Goal: Obtain resource: Obtain resource

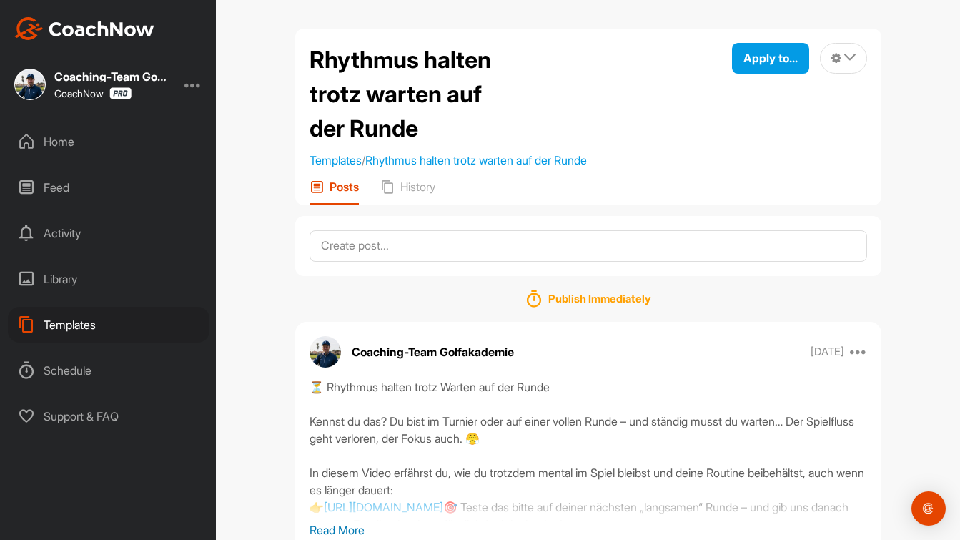
click at [84, 328] on div "Templates" at bounding box center [109, 325] width 202 height 36
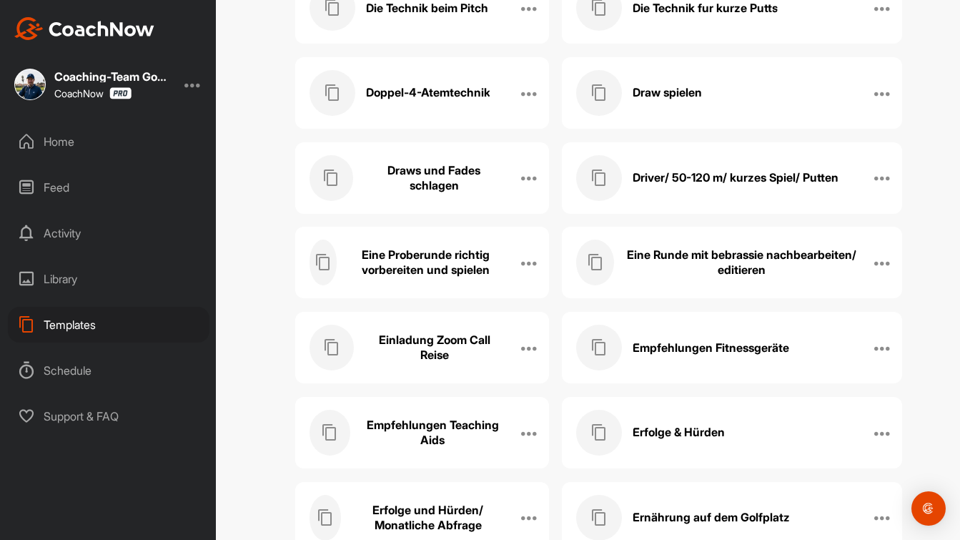
scroll to position [3435, 0]
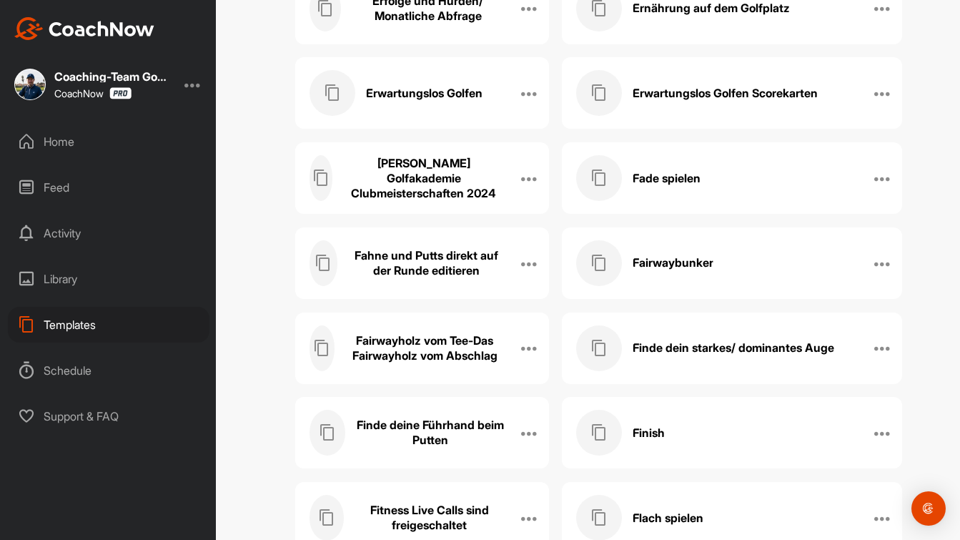
click at [380, 275] on h3 "Fahne und Putts direkt auf der Runde editieren" at bounding box center [426, 263] width 157 height 30
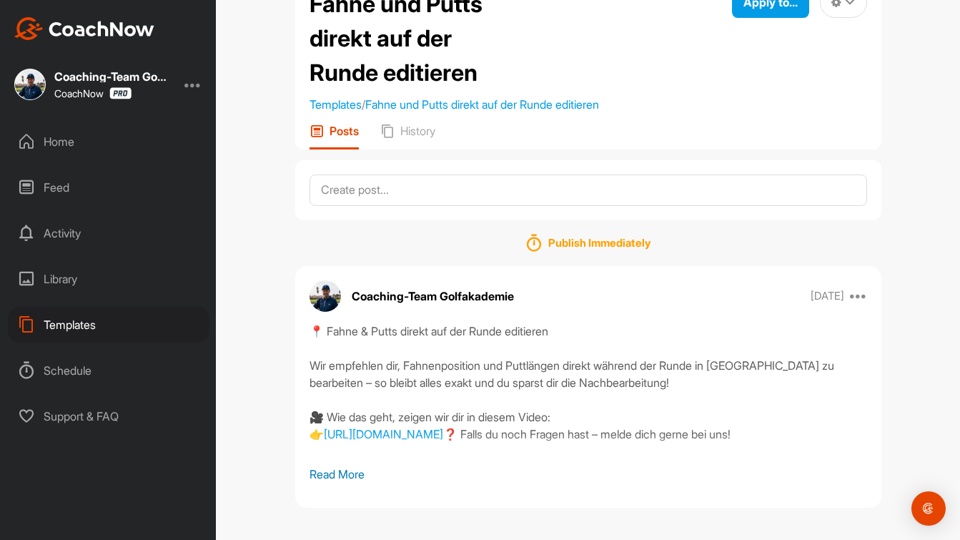
click at [340, 473] on p "Read More" at bounding box center [589, 473] width 558 height 17
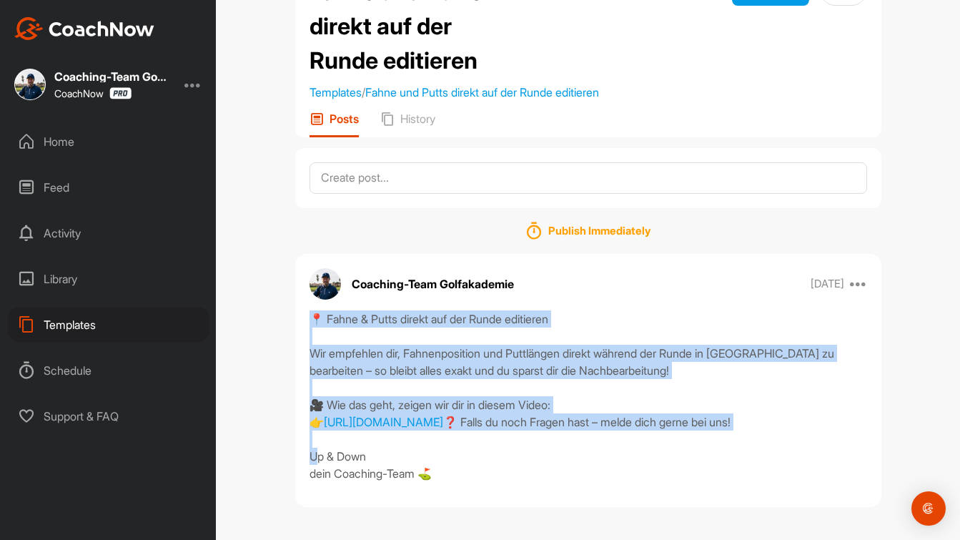
drag, startPoint x: 369, startPoint y: 322, endPoint x: 488, endPoint y: 433, distance: 161.9
click at [488, 433] on div "📍 Fahne & Putts direkt auf der Runde editieren Wir empfehlen dir, Fahnenpositio…" at bounding box center [589, 396] width 558 height 172
copy div "📍 Fahne & Putts direkt auf der Runde editieren Wir empfehlen dir, Fahnenpositio…"
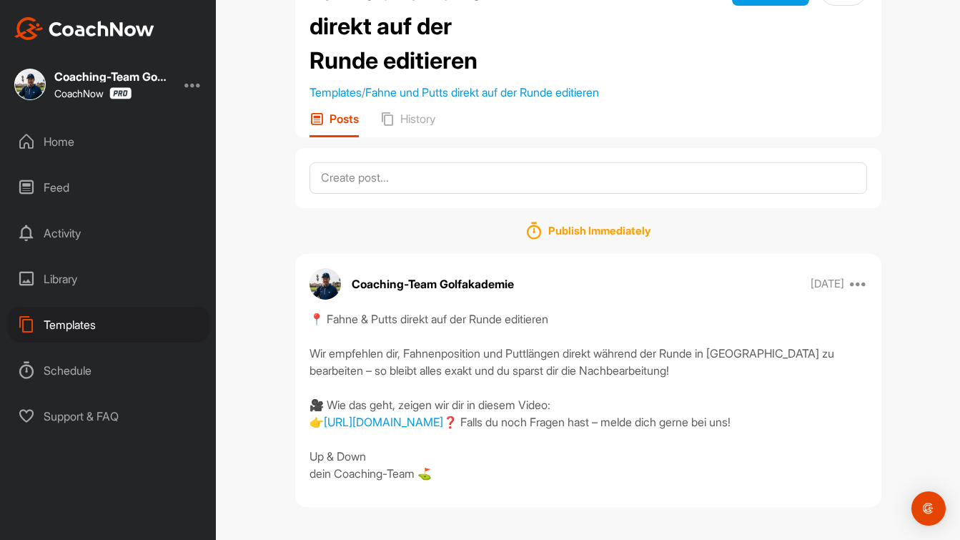
click at [97, 326] on div "Templates" at bounding box center [109, 325] width 202 height 36
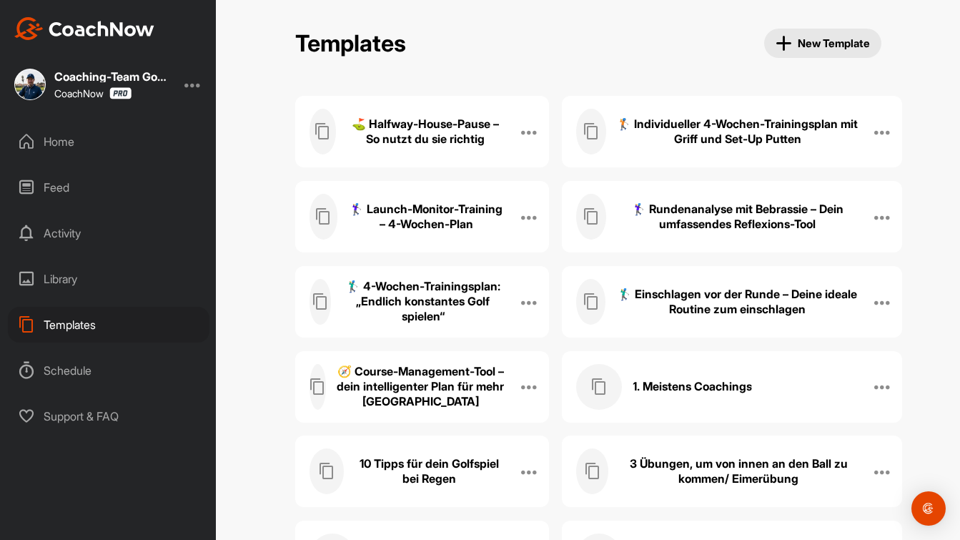
scroll to position [10481, 0]
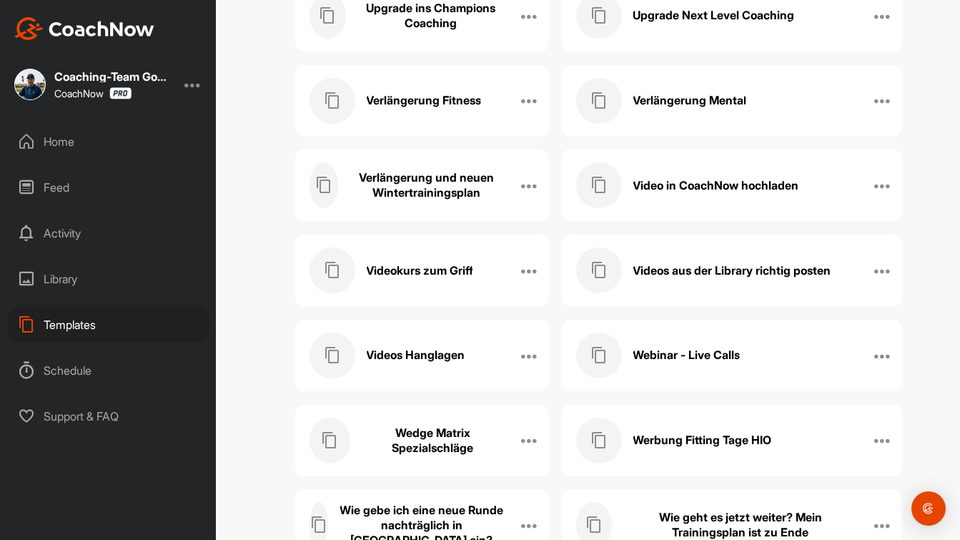
click at [726, 269] on h3 "Videos aus der Library richtig posten" at bounding box center [732, 270] width 198 height 15
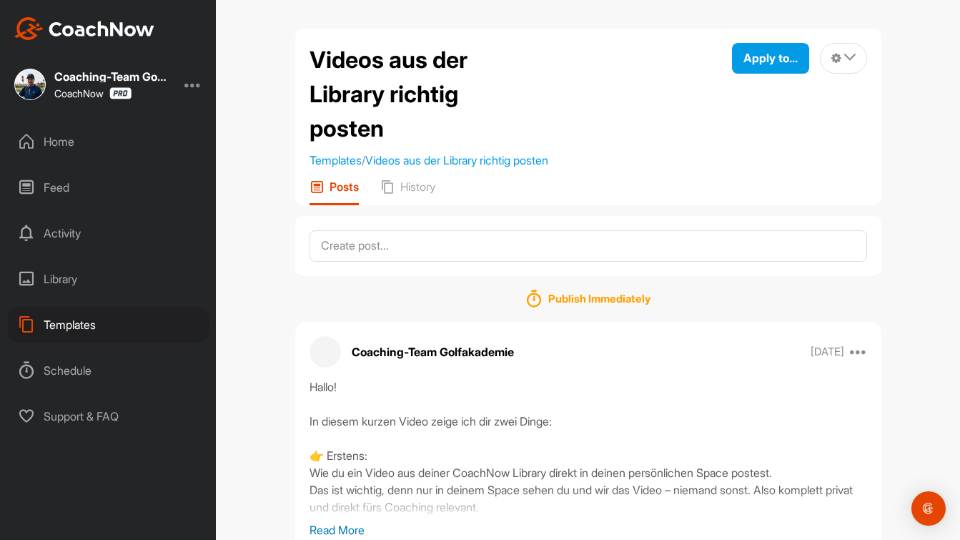
click at [351, 522] on p "Read More" at bounding box center [589, 529] width 558 height 17
click at [775, 69] on button "Apply to..." at bounding box center [770, 58] width 77 height 31
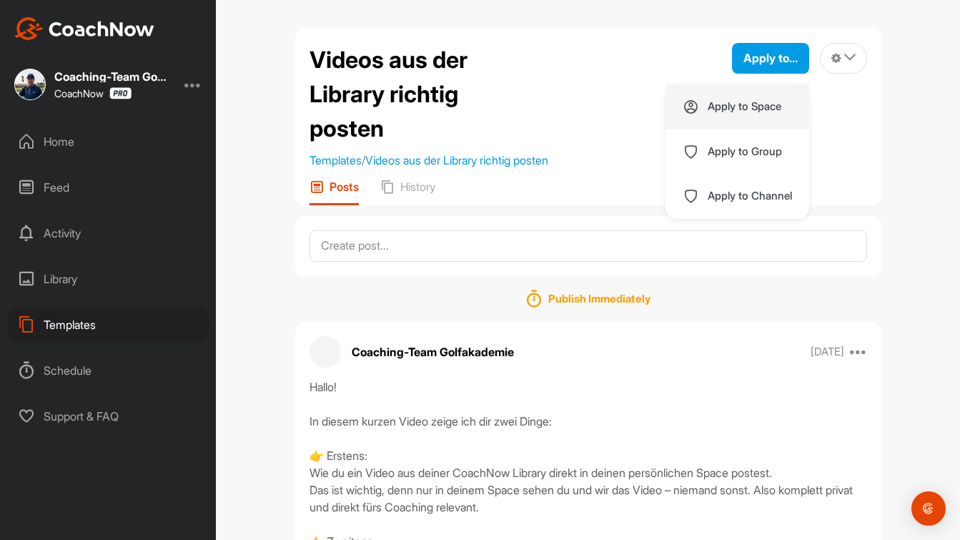
click at [754, 102] on p "Apply to Space" at bounding box center [745, 106] width 74 height 11
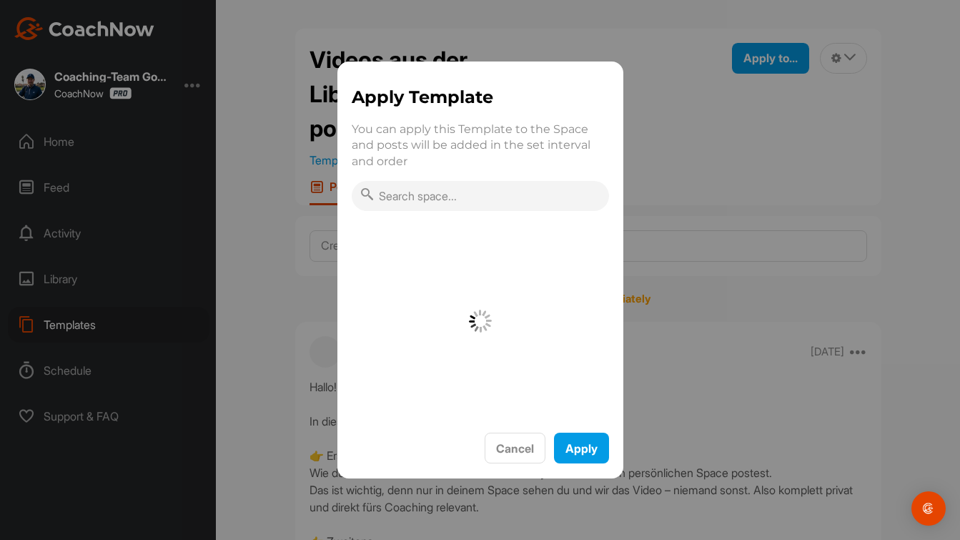
click at [483, 189] on input "text" at bounding box center [480, 196] width 257 height 30
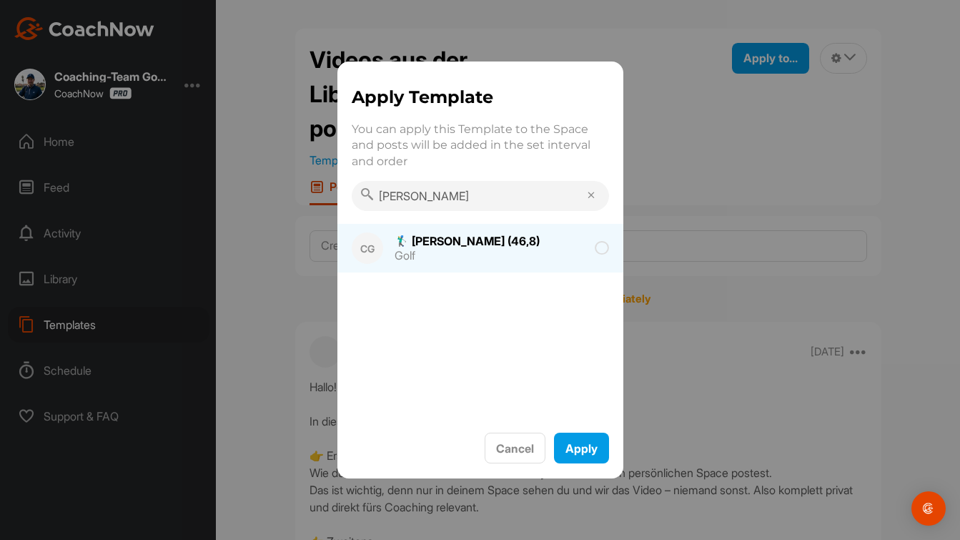
type input "[PERSON_NAME]"
click at [514, 245] on div "🏌‍♂ [PERSON_NAME] (46,8)" at bounding box center [467, 240] width 145 height 11
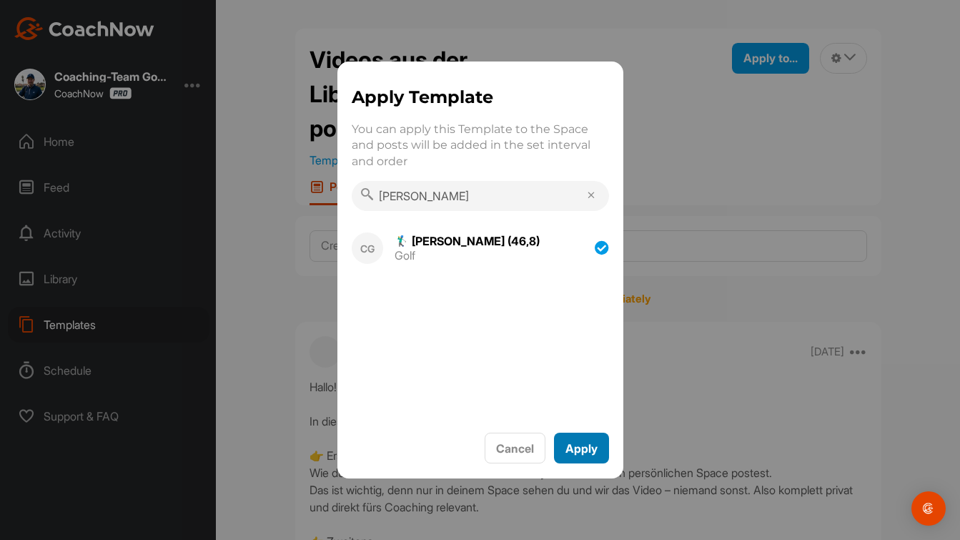
click at [583, 455] on button "Apply" at bounding box center [581, 448] width 55 height 31
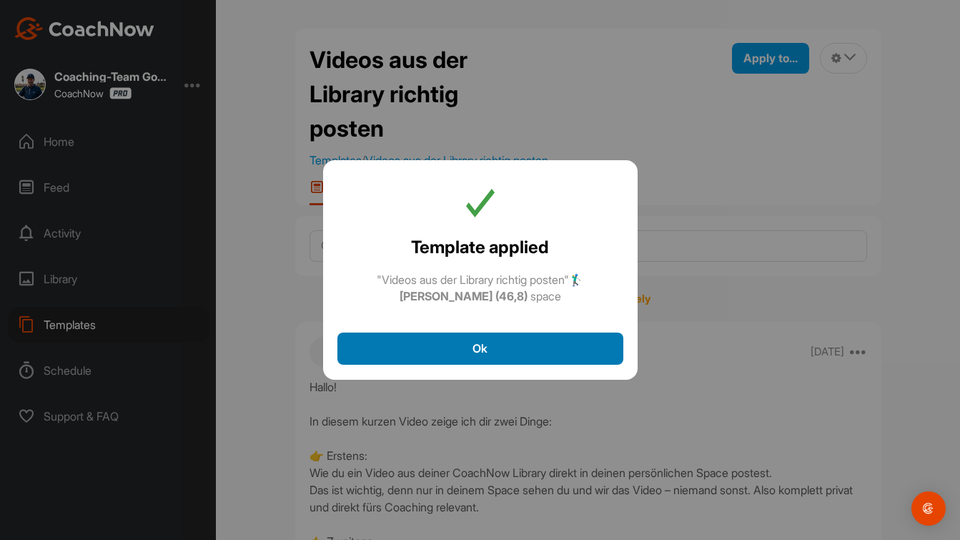
click at [579, 342] on button "Ok" at bounding box center [480, 348] width 286 height 32
